Goal: Task Accomplishment & Management: Manage account settings

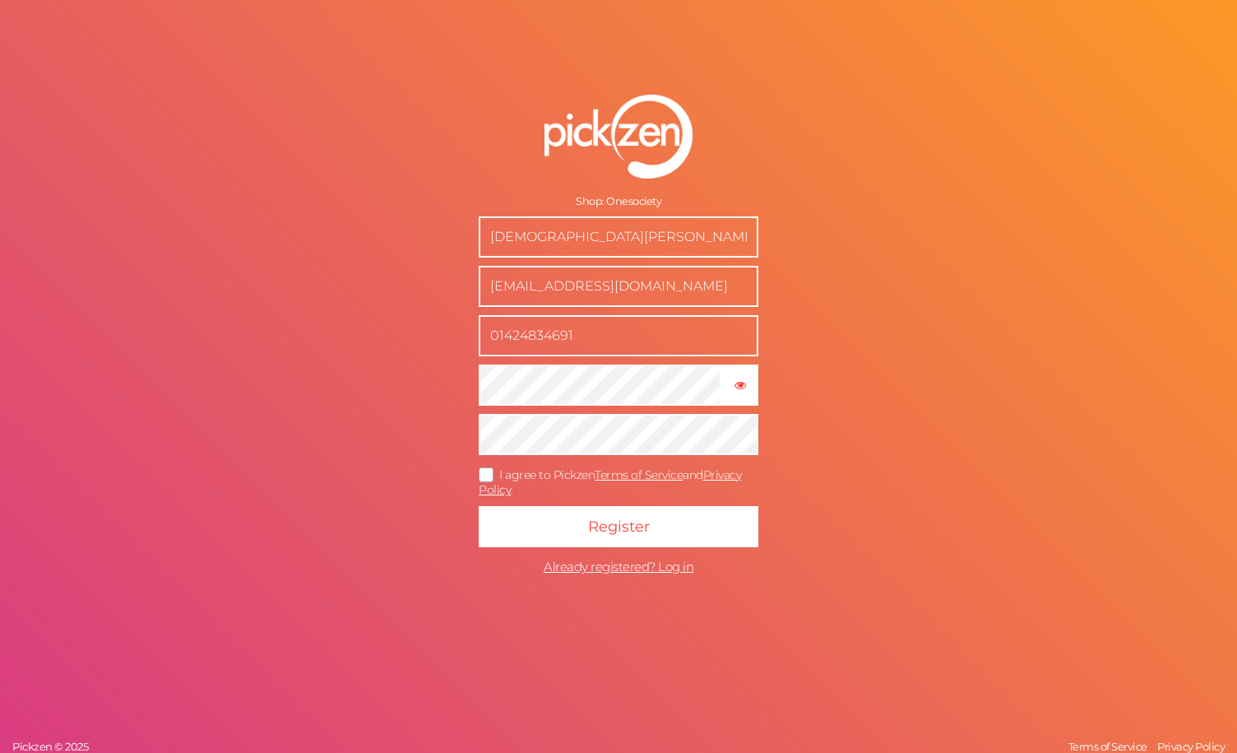
drag, startPoint x: 637, startPoint y: 274, endPoint x: 405, endPoint y: 296, distance: 233.0
click at [405, 296] on div "Shop: Onesociety Evangelia Hinkins sales@onesociety.co.uk 01424834691 × Show pa…" at bounding box center [618, 376] width 1237 height 753
click at [522, 475] on span "I agree to Pickzen Terms of Service and Privacy Policy ." at bounding box center [610, 482] width 262 height 30
click at [0, 0] on input "I agree to Pickzen Terms of Service and Privacy Policy ." at bounding box center [0, 0] width 0 height 0
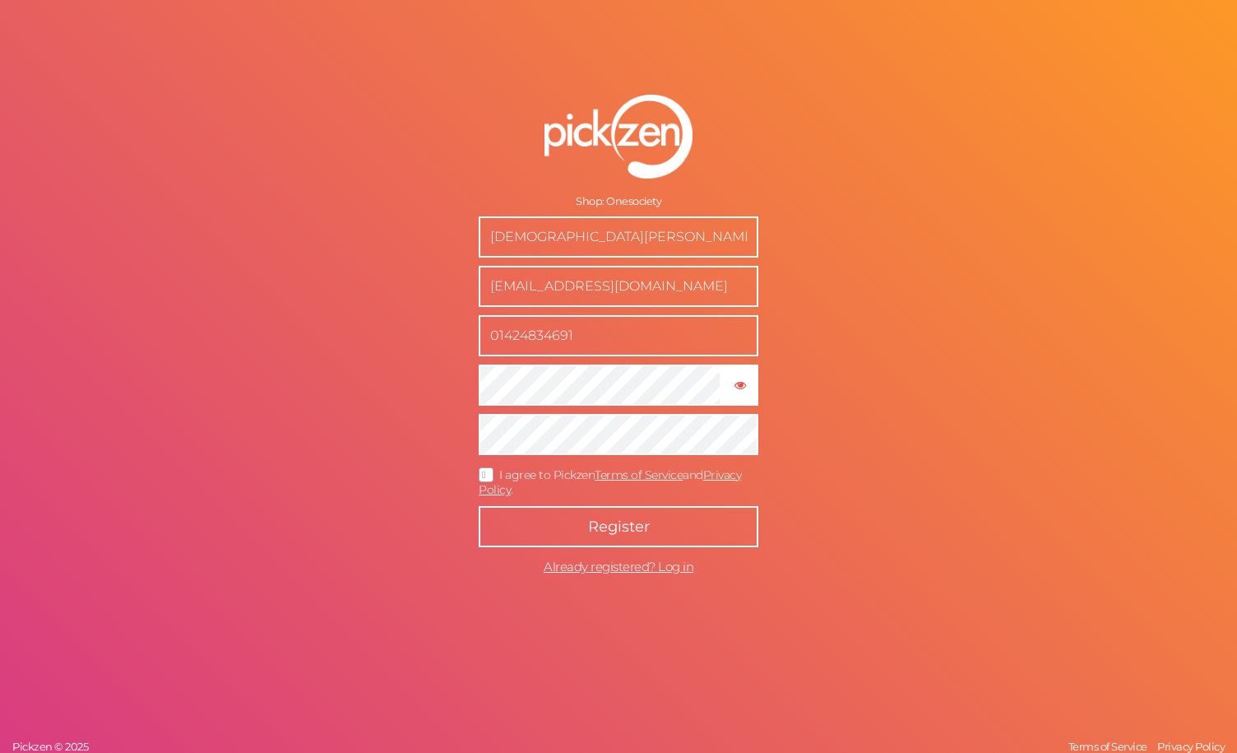
click at [561, 517] on button "Register" at bounding box center [619, 526] width 280 height 41
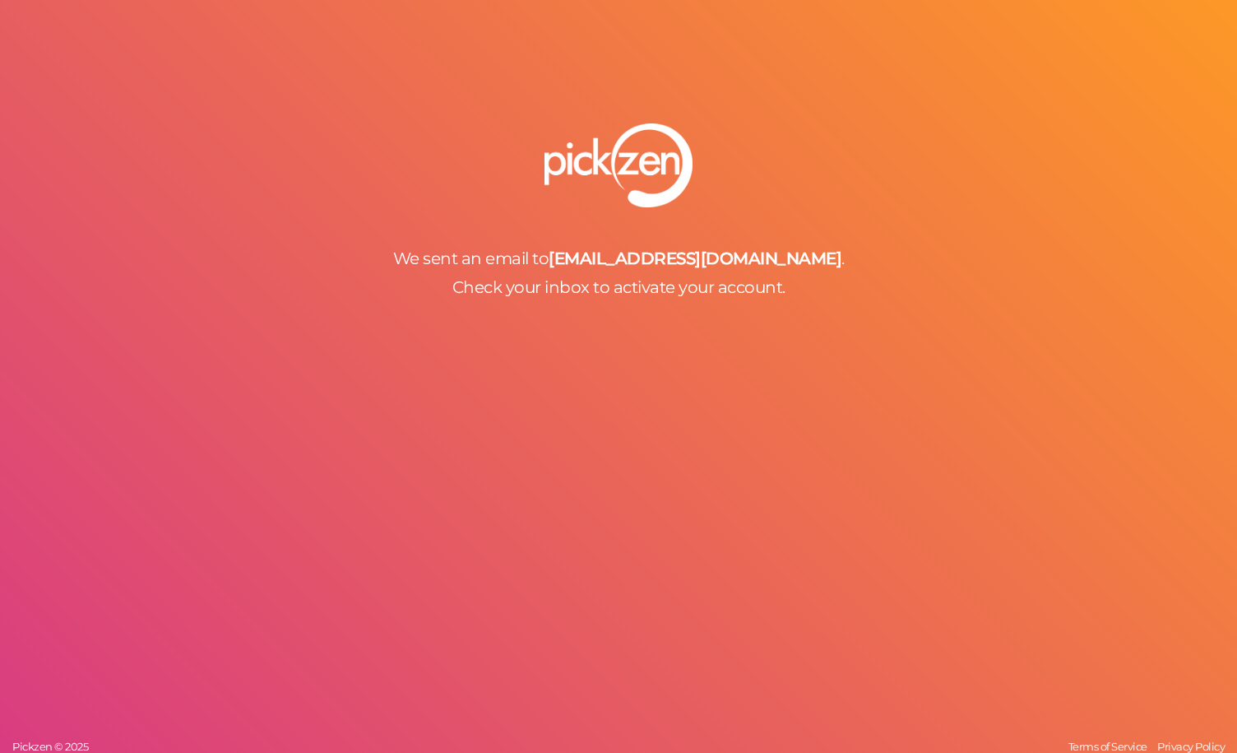
click at [601, 310] on div "We sent an email to sales@onesociety.co.uk . Check your inbox to activate your …" at bounding box center [618, 376] width 1237 height 753
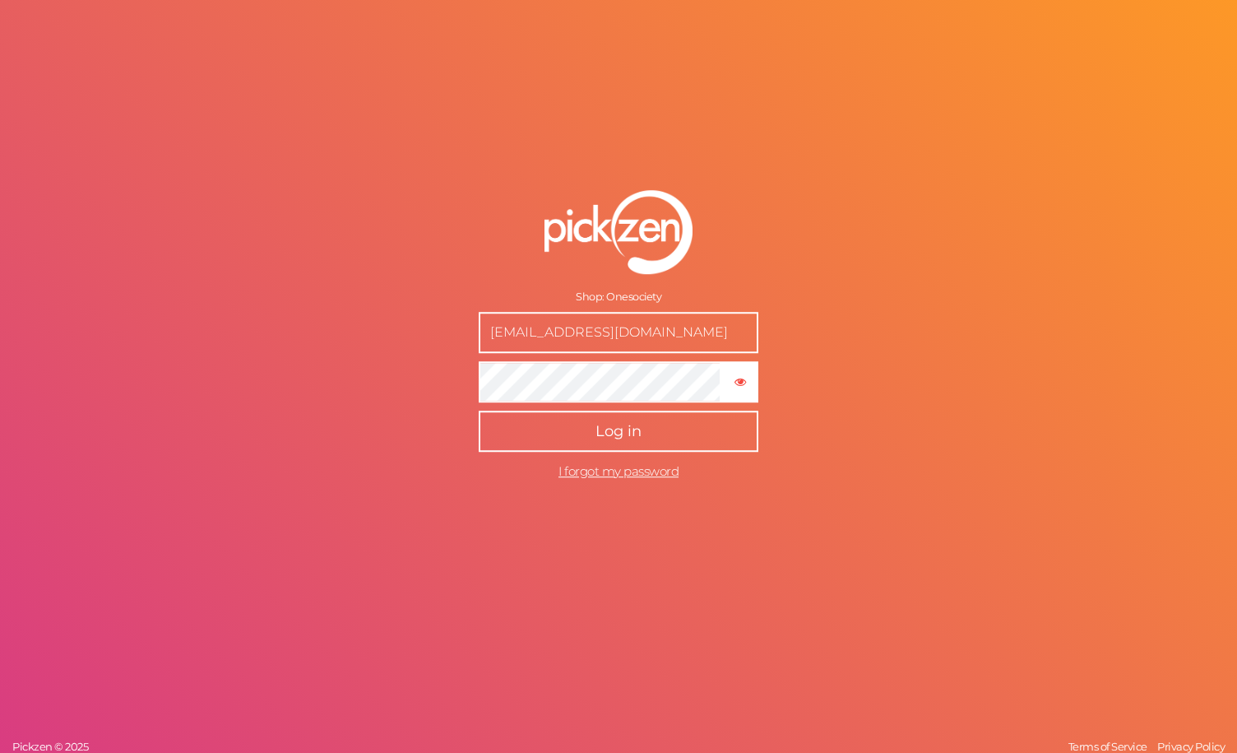
click at [618, 437] on span "Log in" at bounding box center [619, 431] width 46 height 18
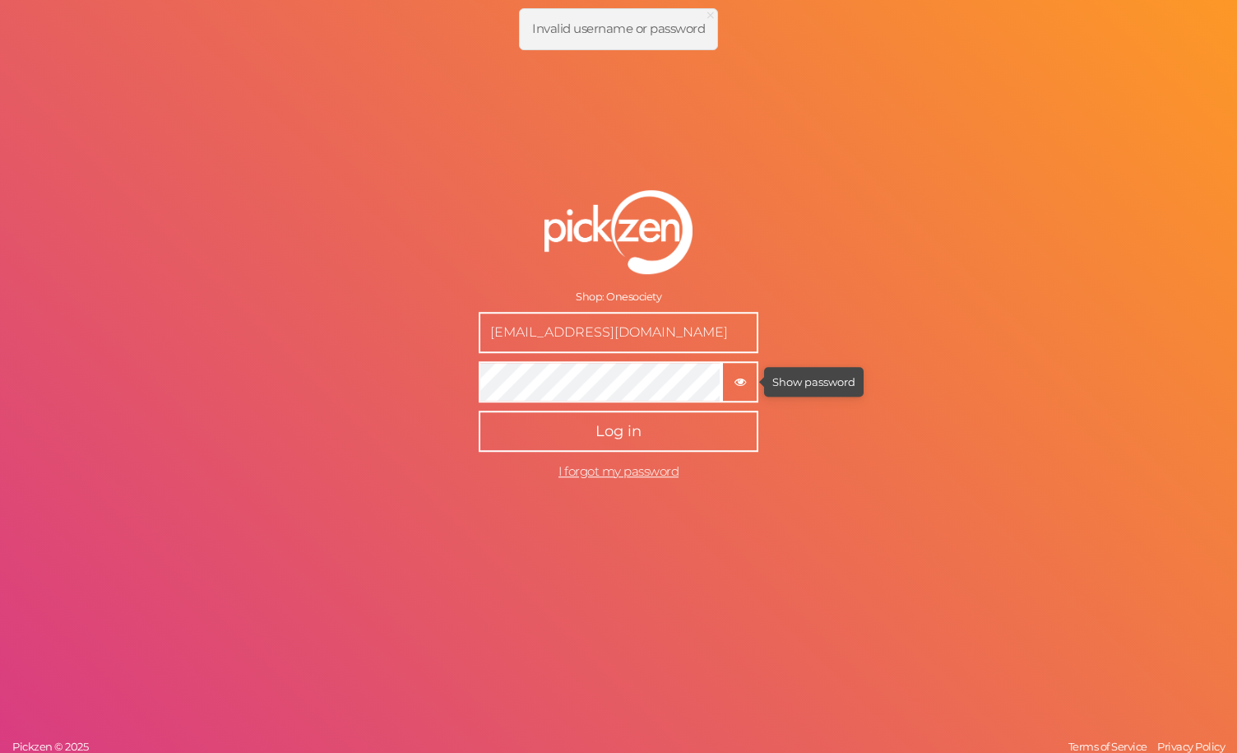
click at [739, 379] on icon "button" at bounding box center [741, 382] width 12 height 12
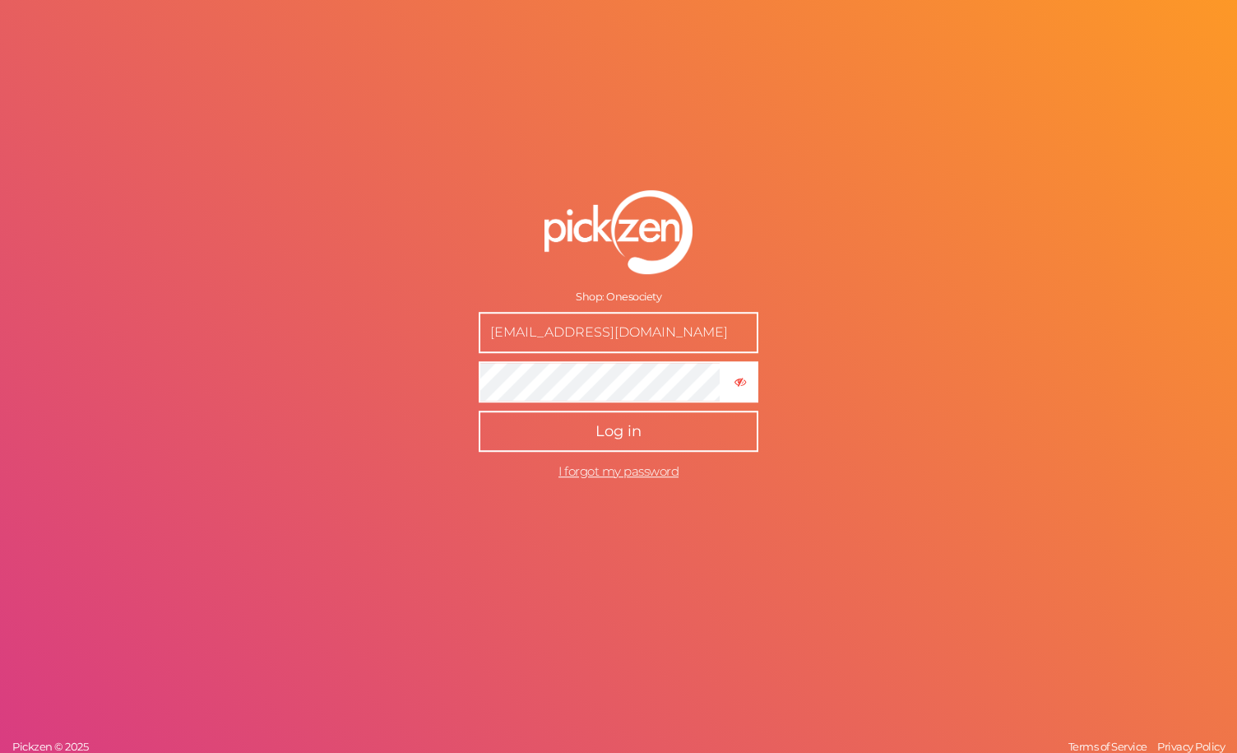
click at [646, 425] on button "Log in" at bounding box center [619, 431] width 280 height 41
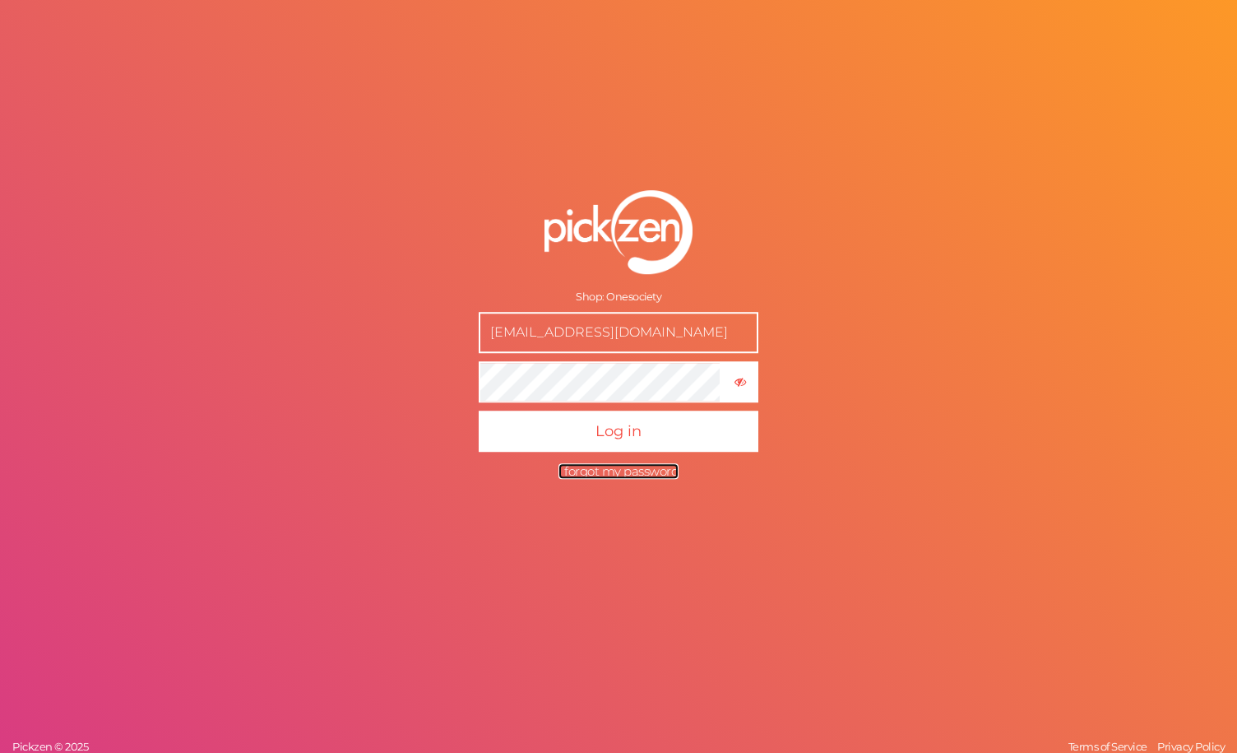
click at [619, 477] on span "I forgot my password" at bounding box center [619, 471] width 120 height 16
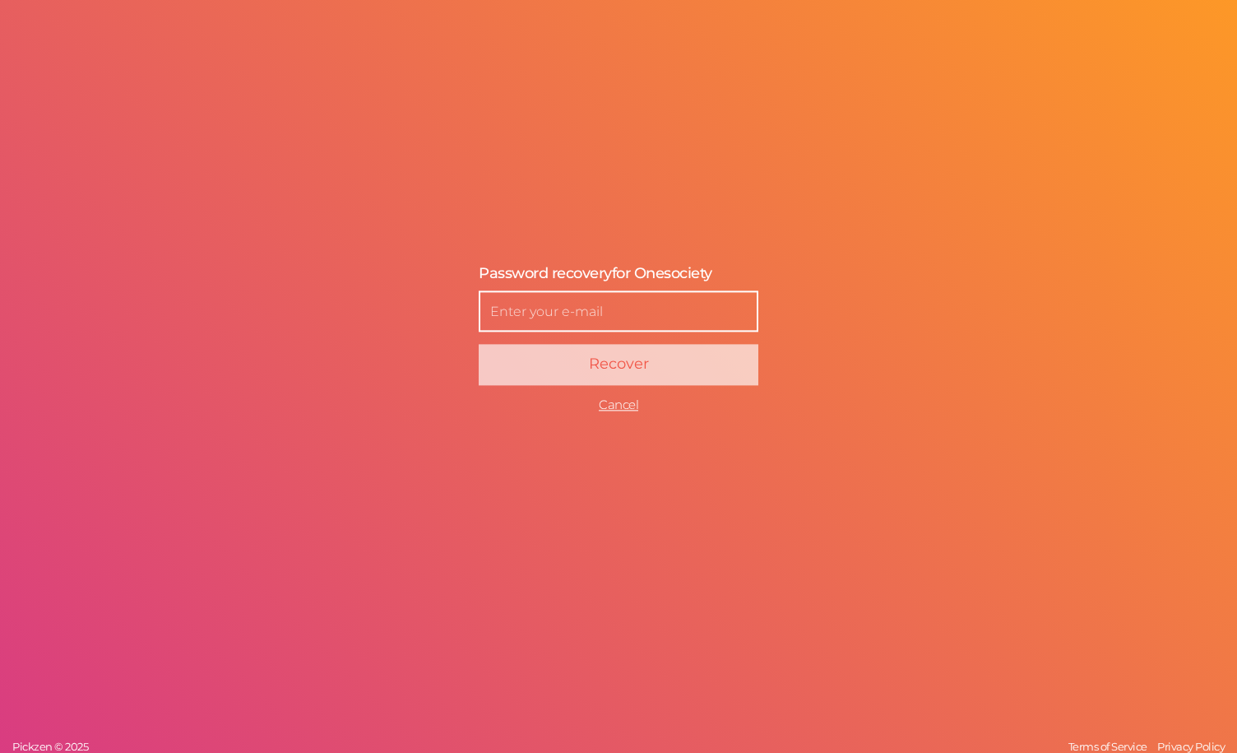
click at [561, 310] on input "text" at bounding box center [619, 311] width 280 height 41
type input "sa"
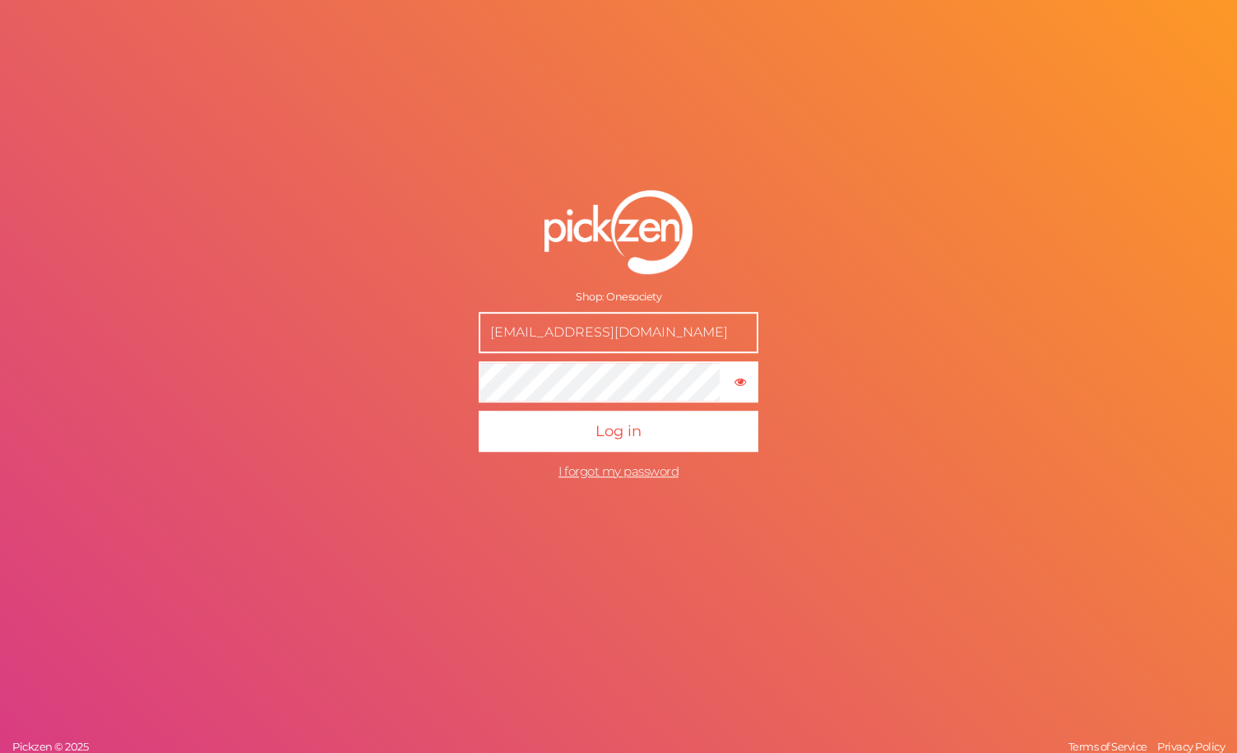
click at [564, 336] on input "[EMAIL_ADDRESS][DOMAIN_NAME]" at bounding box center [619, 332] width 280 height 41
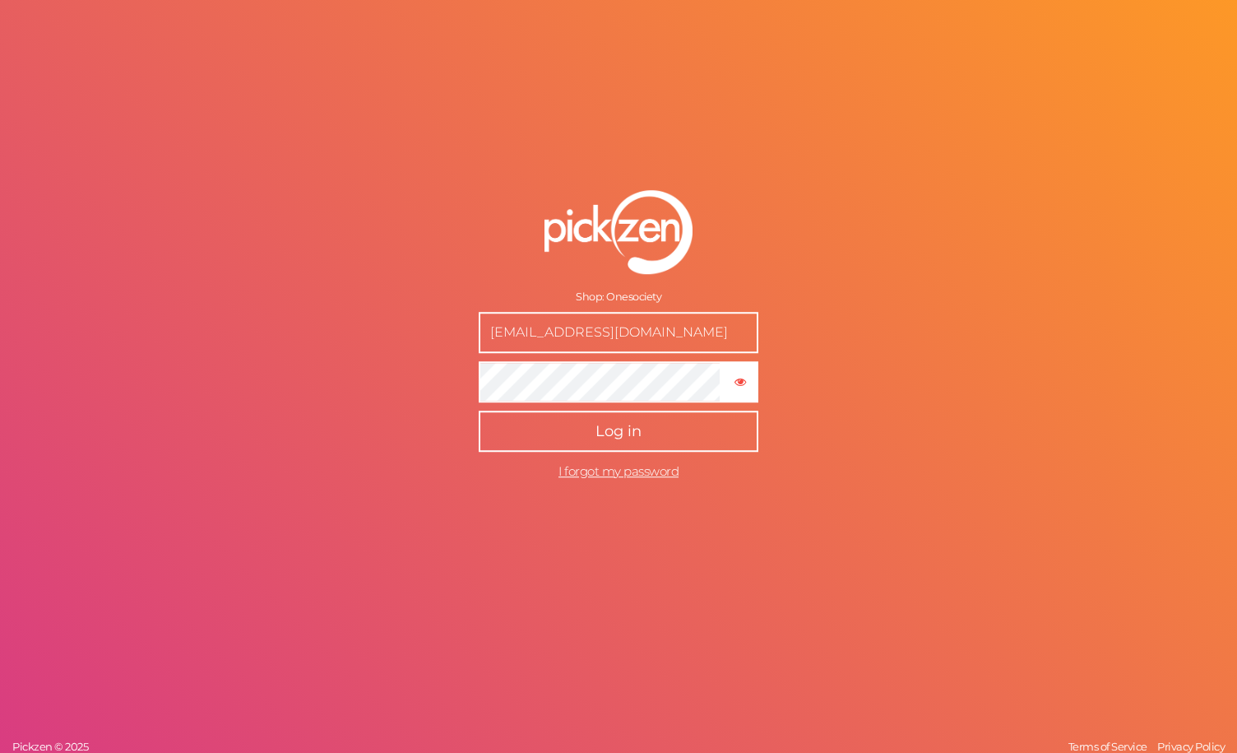
click at [525, 441] on button "Log in" at bounding box center [619, 431] width 280 height 41
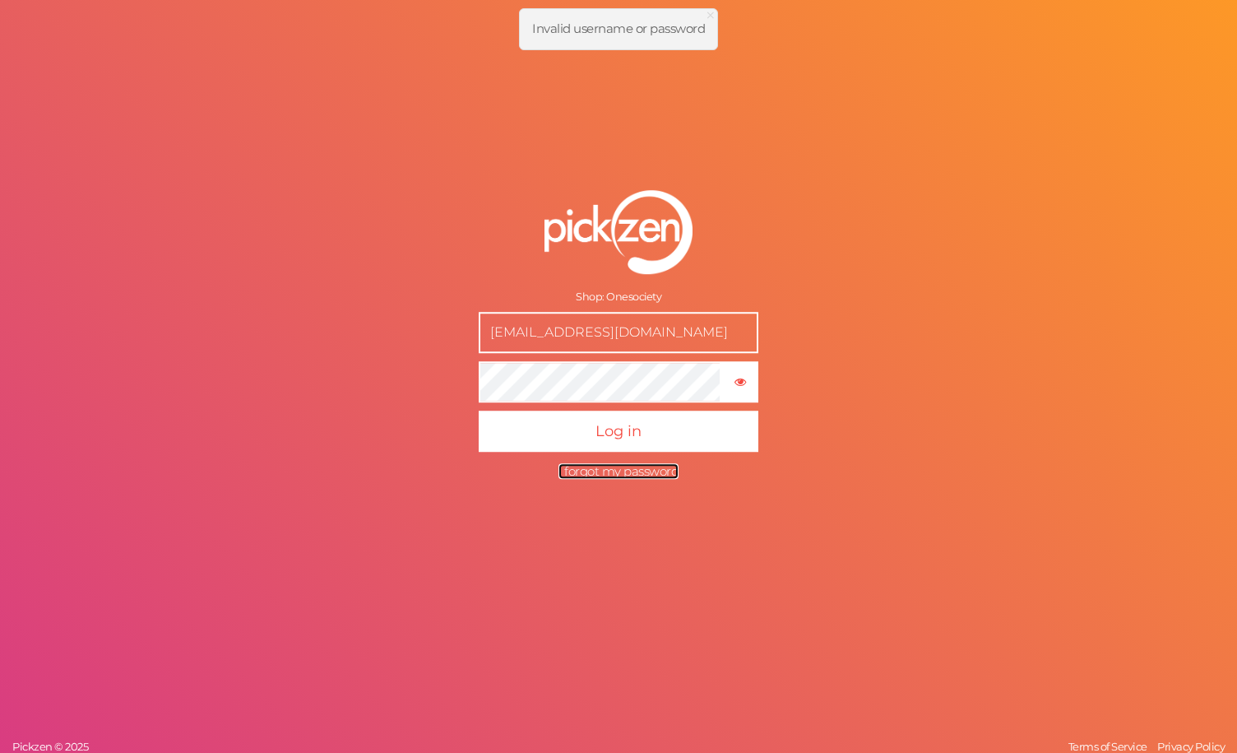
click at [605, 474] on span "I forgot my password" at bounding box center [619, 471] width 120 height 16
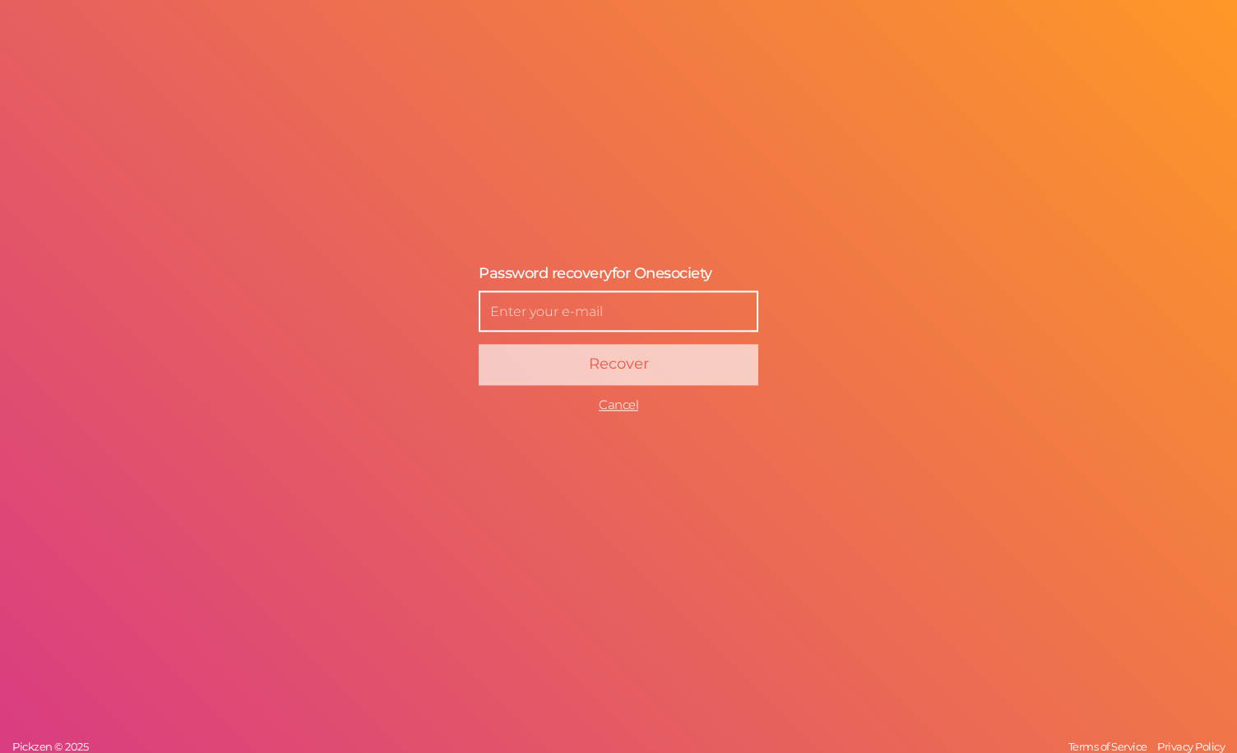
click at [587, 319] on input "text" at bounding box center [619, 311] width 280 height 41
paste input "[EMAIL_ADDRESS][DOMAIN_NAME]"
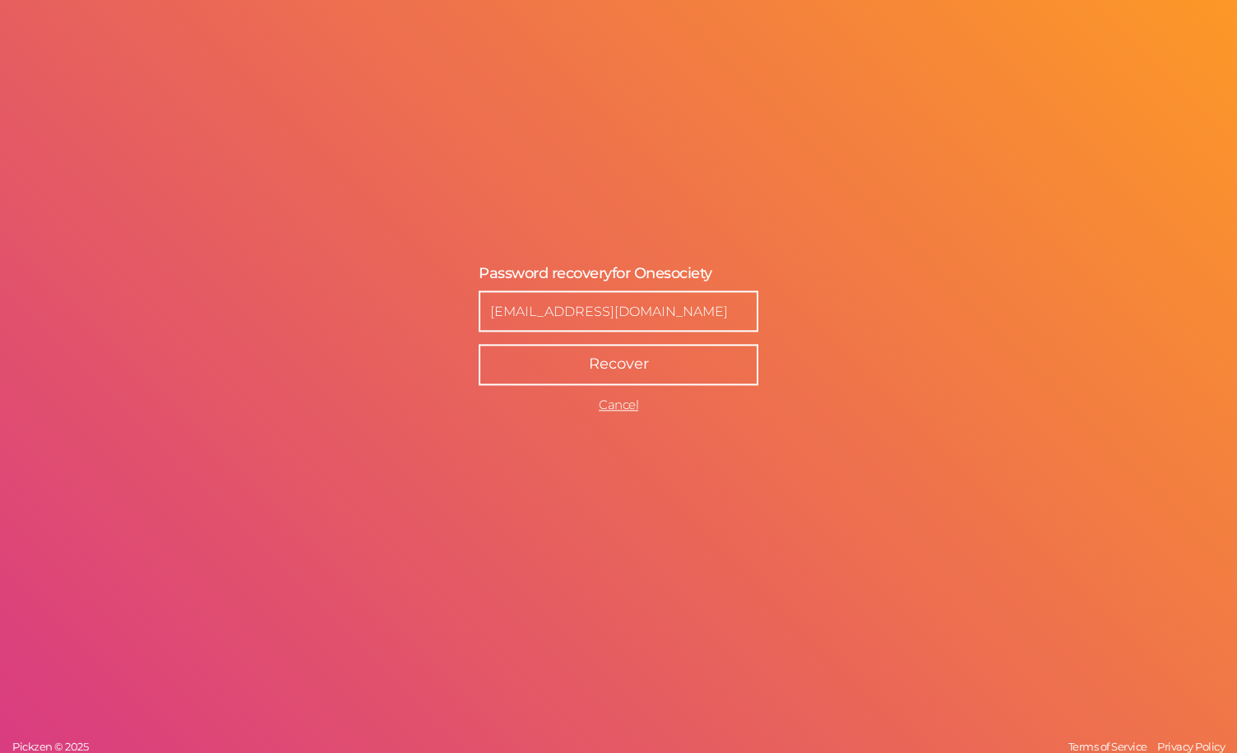
type input "[EMAIL_ADDRESS][DOMAIN_NAME]"
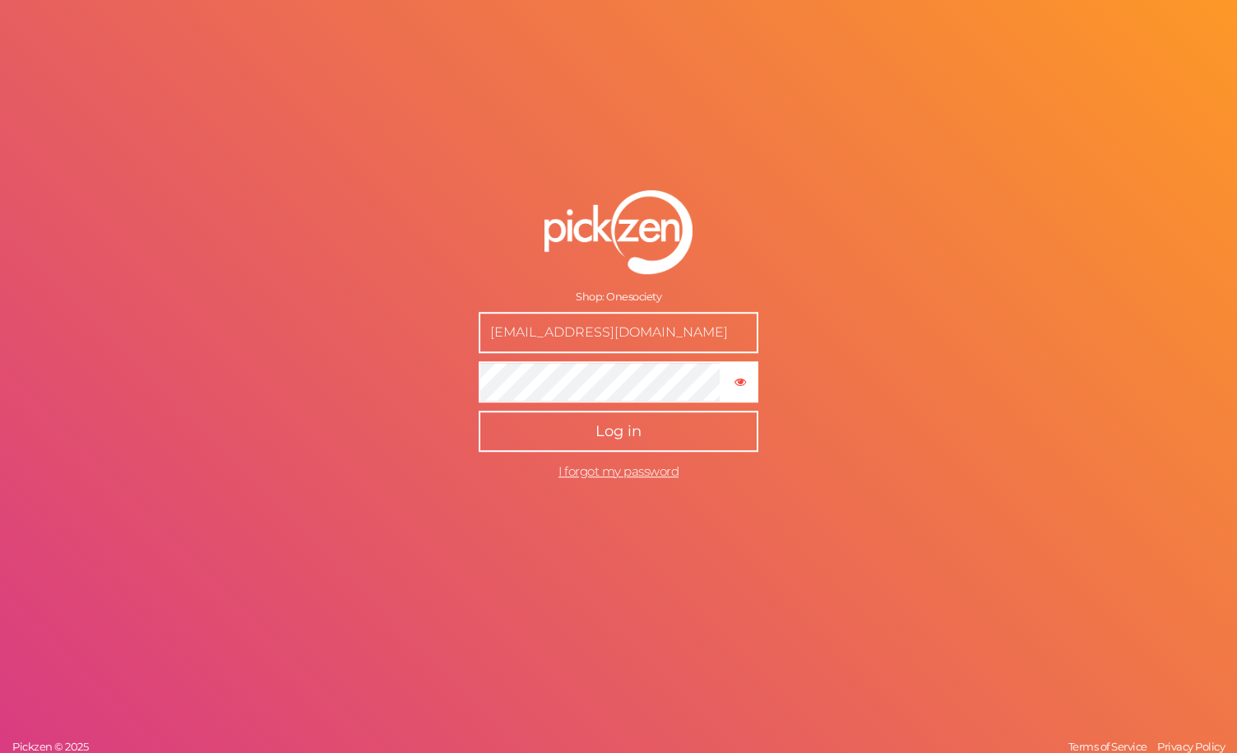
click at [630, 439] on span "Log in" at bounding box center [619, 431] width 46 height 18
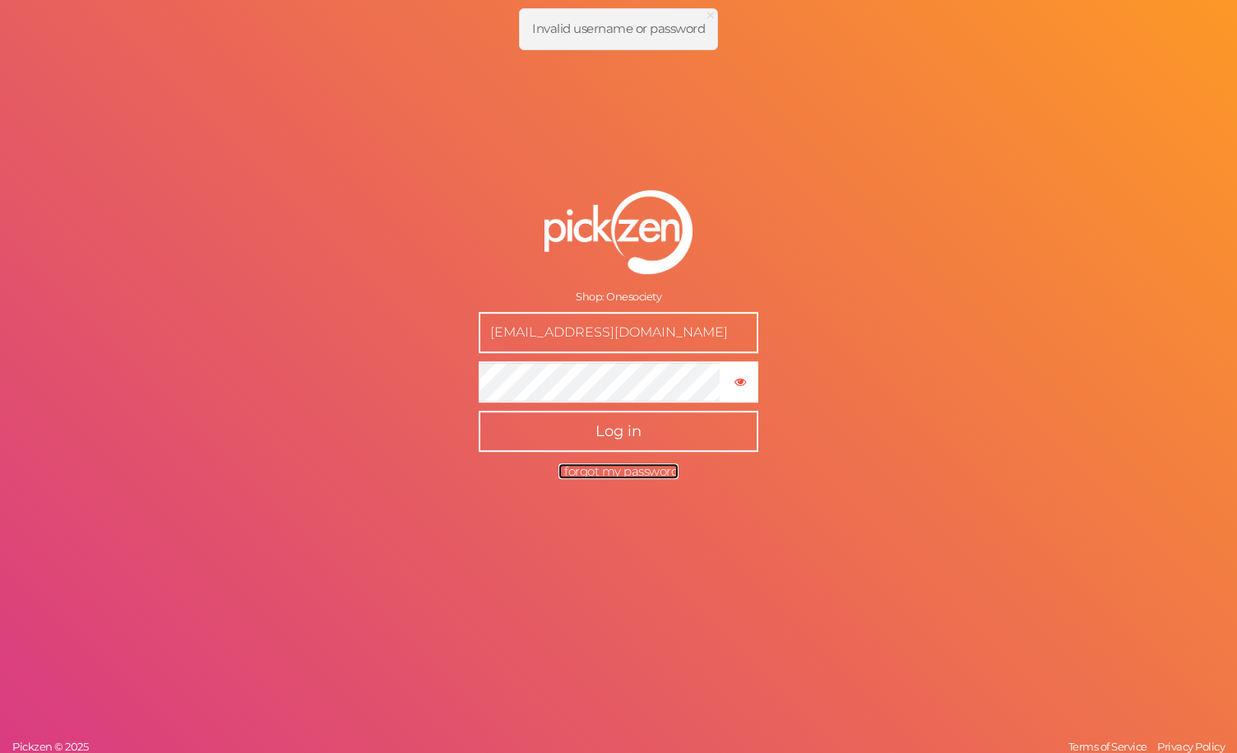
click at [615, 469] on span "I forgot my password" at bounding box center [619, 471] width 120 height 16
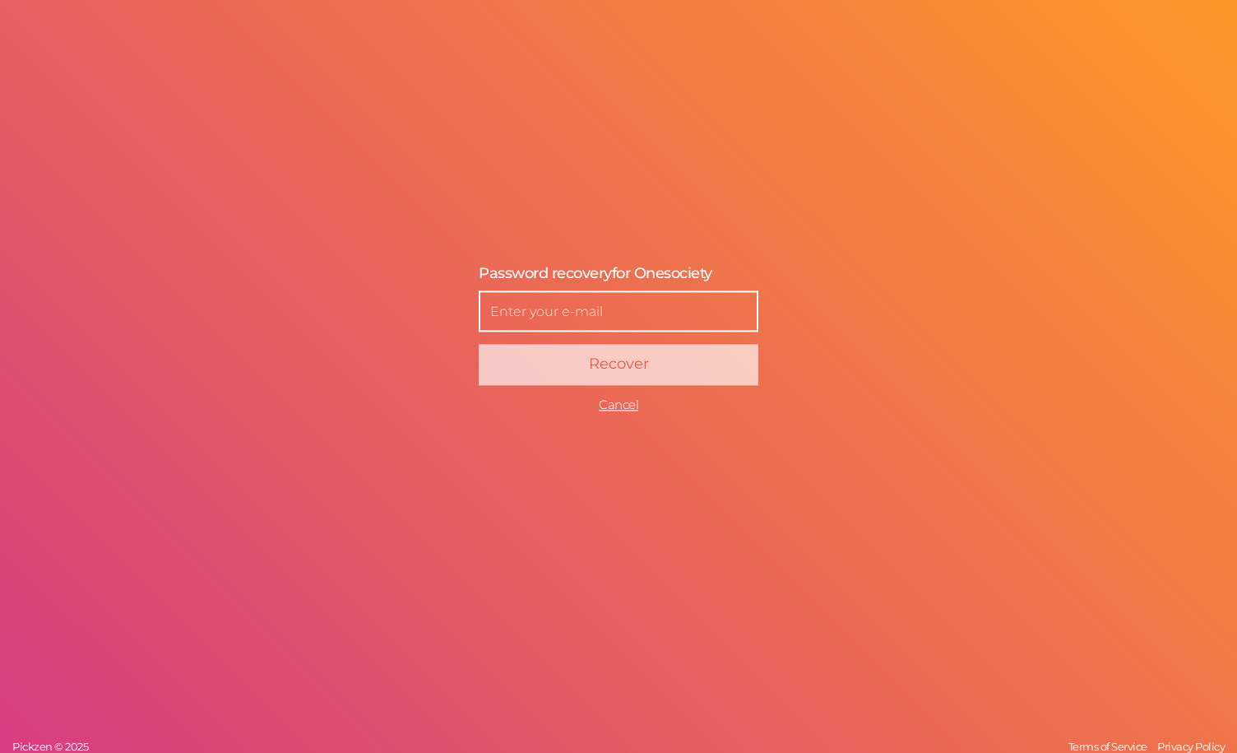
click at [609, 314] on input "text" at bounding box center [619, 311] width 280 height 41
paste input "[EMAIL_ADDRESS][DOMAIN_NAME]"
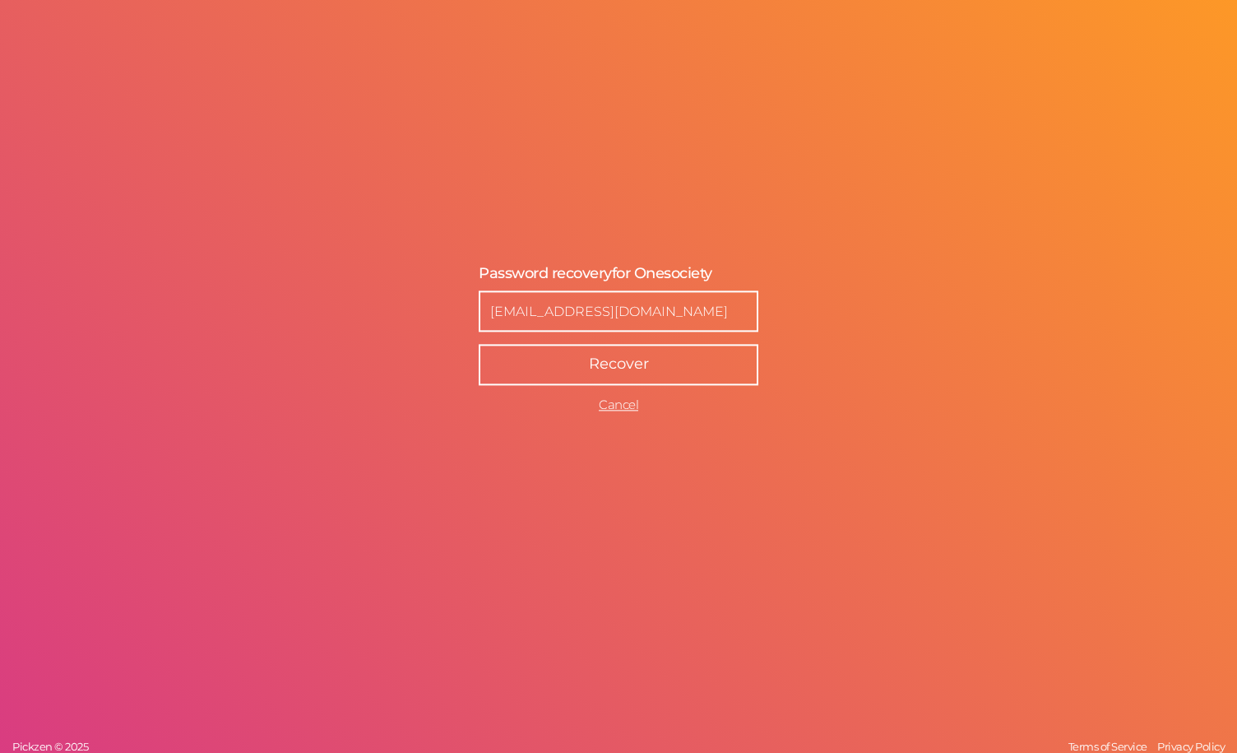
type input "[EMAIL_ADDRESS][DOMAIN_NAME]"
click at [528, 371] on button "Recover" at bounding box center [619, 365] width 280 height 41
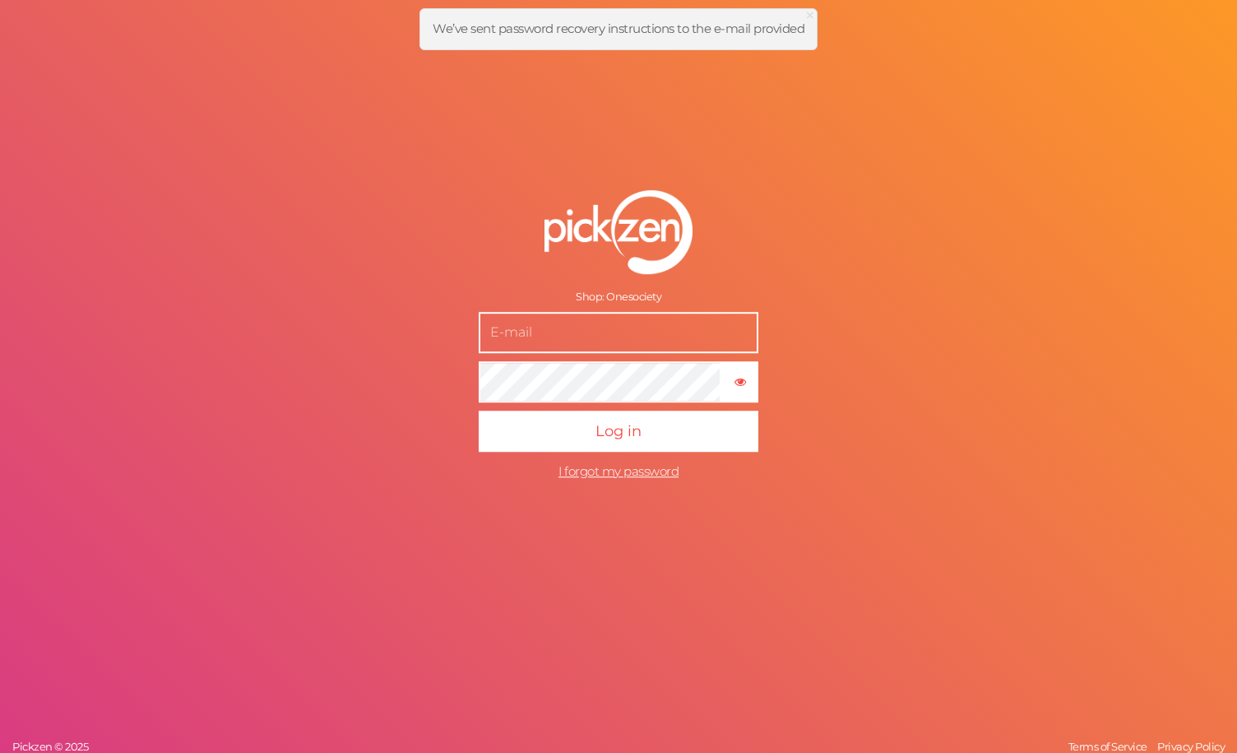
type input "[EMAIL_ADDRESS][DOMAIN_NAME]"
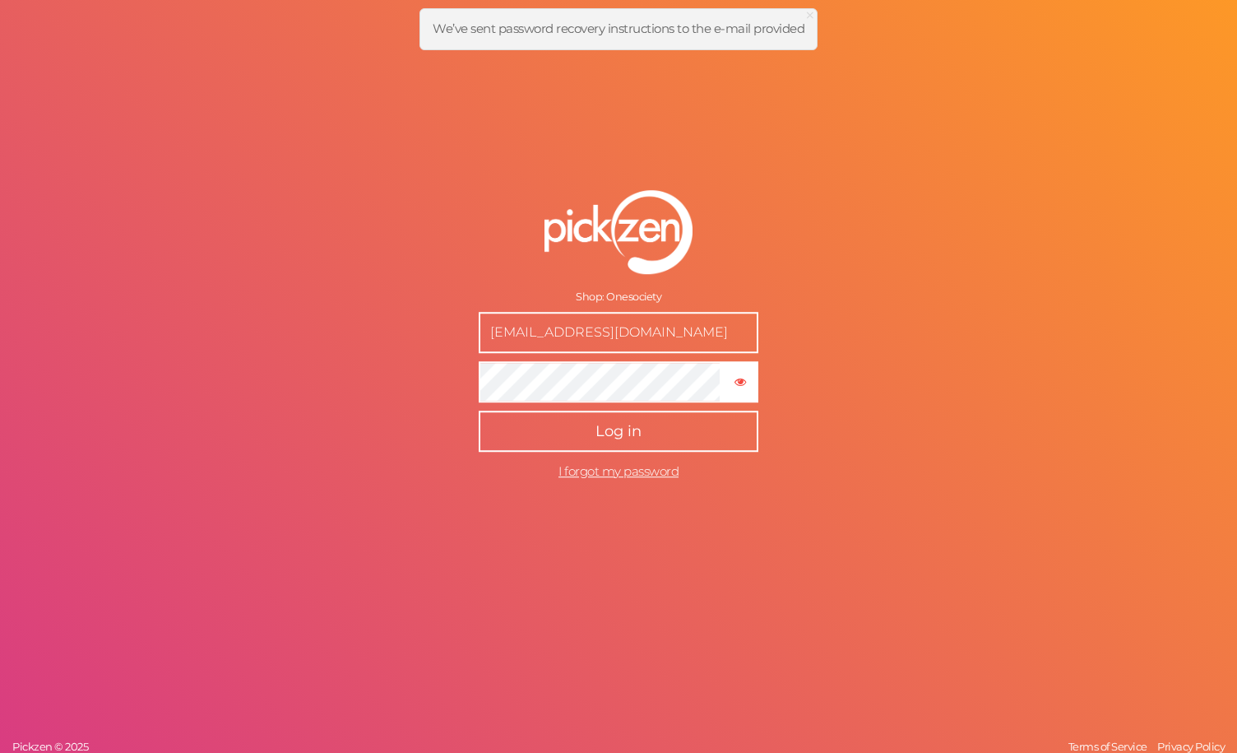
click at [620, 451] on button "Log in" at bounding box center [619, 431] width 280 height 41
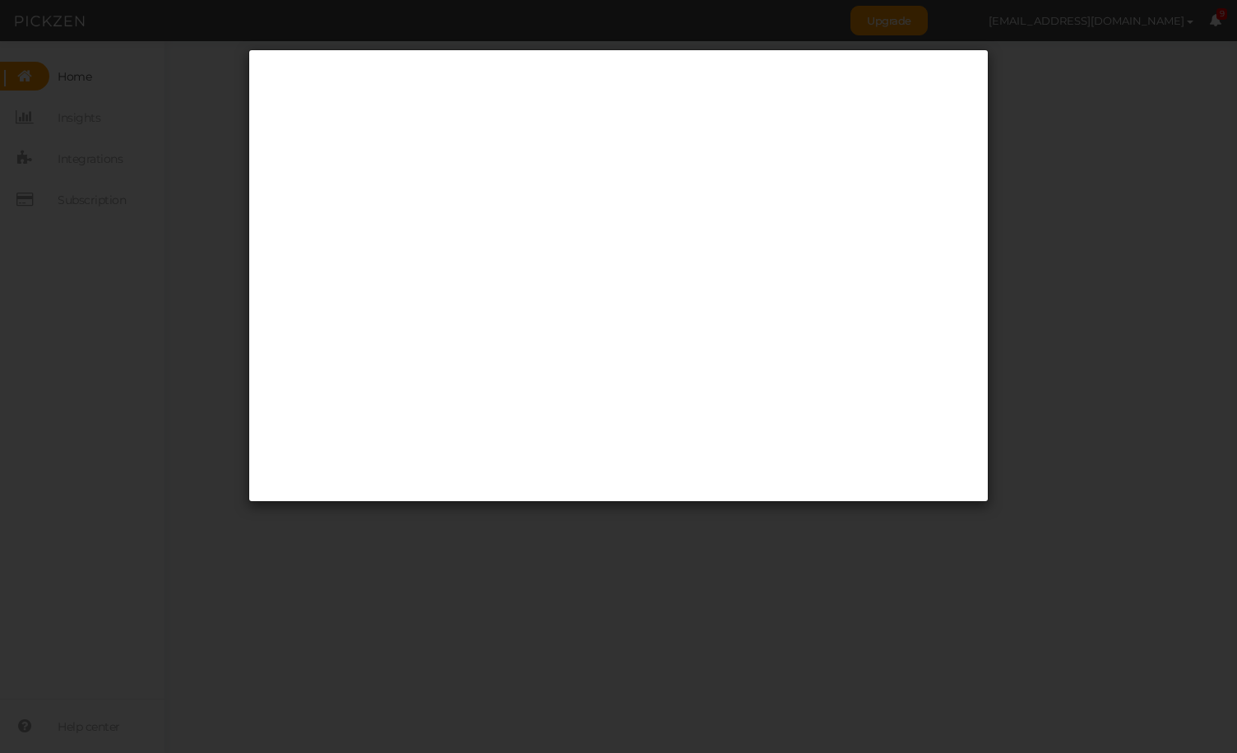
click at [413, 592] on div at bounding box center [618, 376] width 1237 height 753
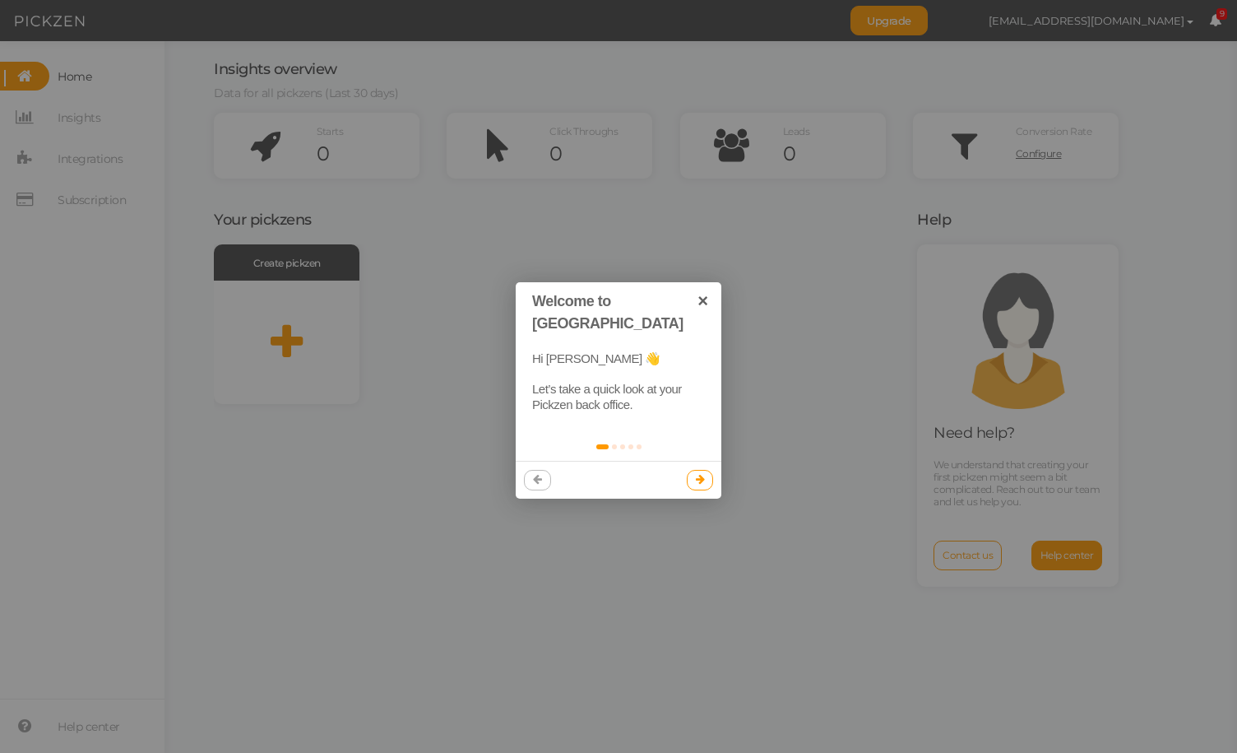
click at [703, 470] on link at bounding box center [700, 480] width 27 height 20
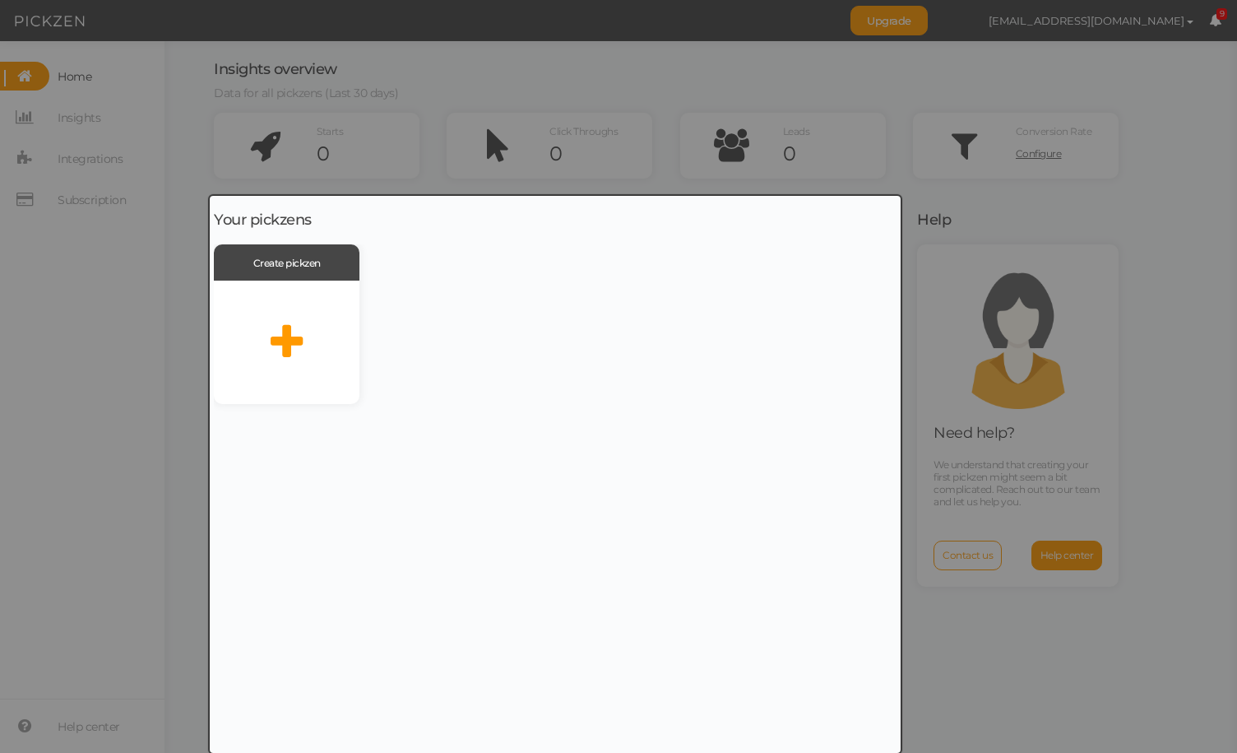
click at [703, 463] on div at bounding box center [555, 475] width 691 height 558
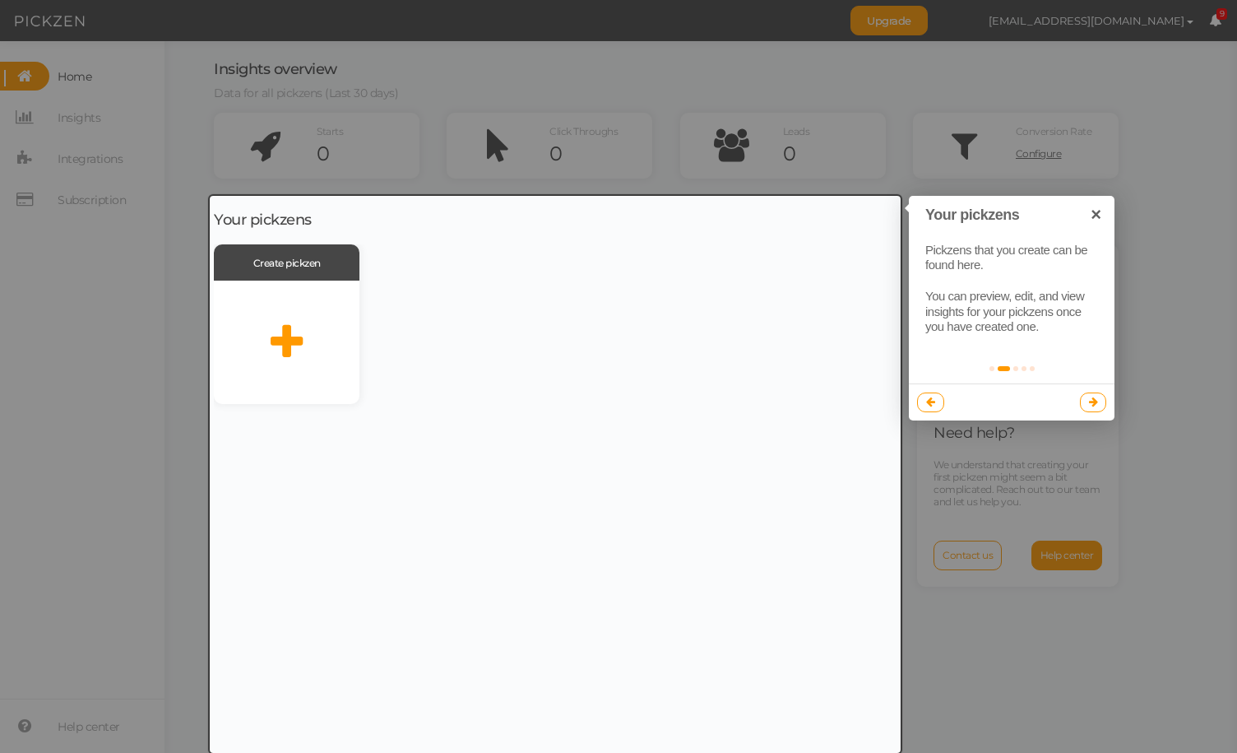
click at [464, 179] on div at bounding box center [618, 376] width 1237 height 753
click at [1114, 458] on div at bounding box center [618, 376] width 1237 height 753
click at [1101, 211] on link "×" at bounding box center [1096, 214] width 37 height 37
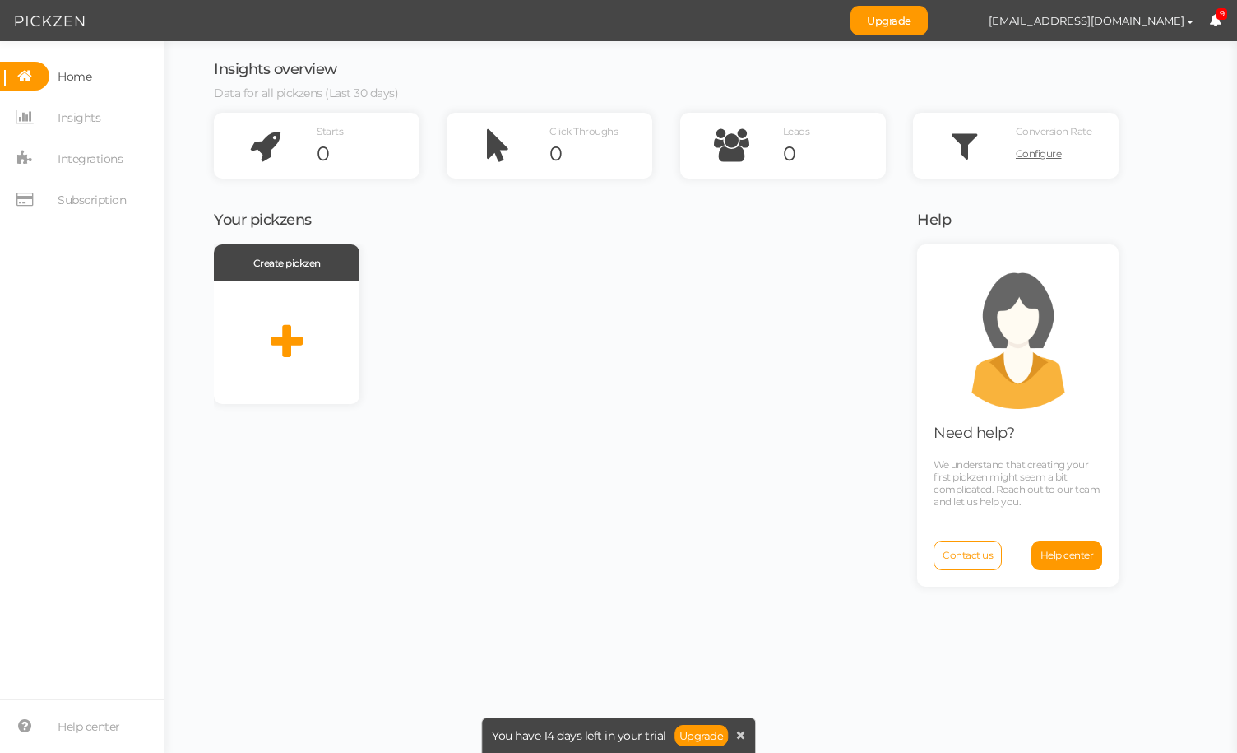
click at [564, 478] on div "Create pickzen" at bounding box center [555, 496] width 683 height 504
